Goal: Information Seeking & Learning: Learn about a topic

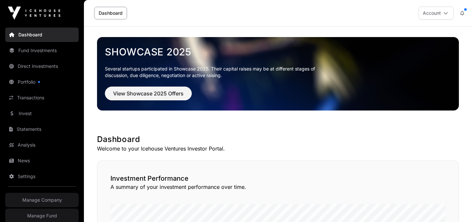
scroll to position [422, 0]
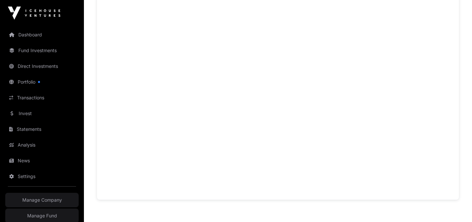
scroll to position [458, 0]
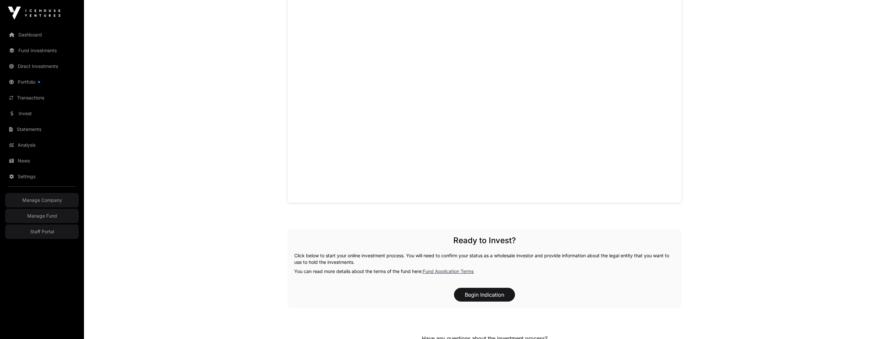
scroll to position [531, 0]
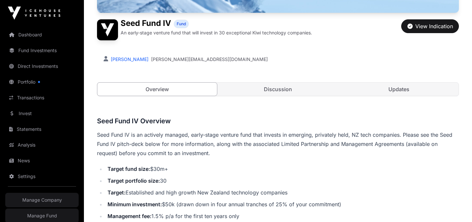
scroll to position [147, 0]
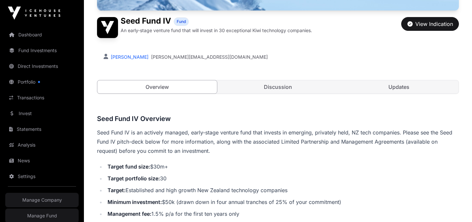
click at [141, 136] on p "Seed Fund IV is an actively managed, early-stage venture fund that invests in e…" at bounding box center [278, 142] width 362 height 28
